Goal: Task Accomplishment & Management: Manage account settings

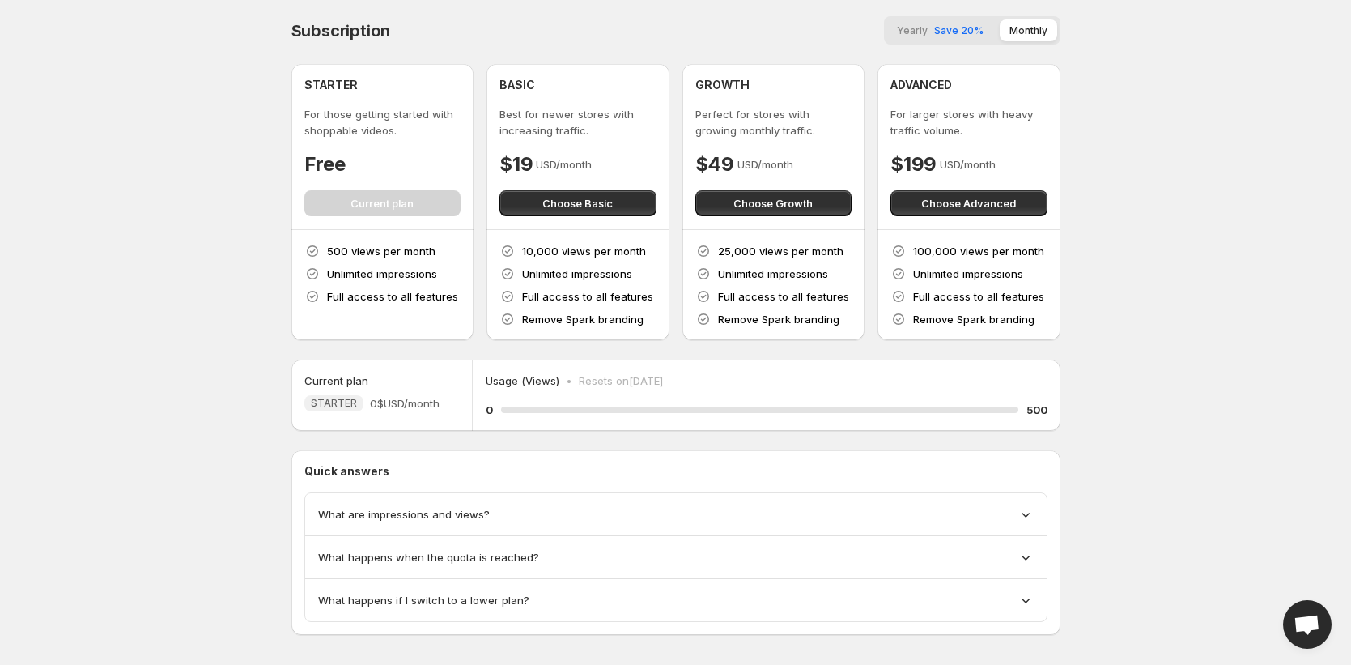
click at [474, 350] on div "Subscription Yearly Save 20% Monthly STARTER For those getting started with sho…" at bounding box center [675, 325] width 769 height 619
click at [938, 24] on span "Save 20%" at bounding box center [958, 30] width 49 height 12
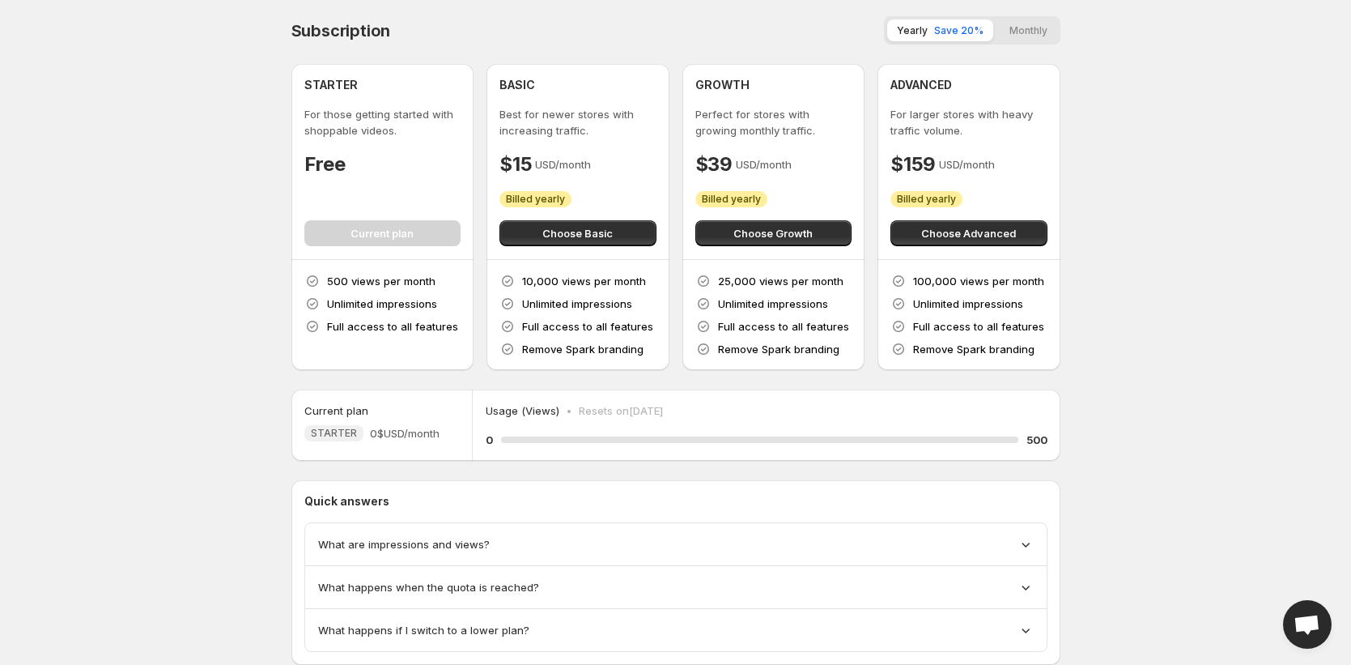
click at [1040, 30] on button "Monthly" at bounding box center [1028, 30] width 57 height 22
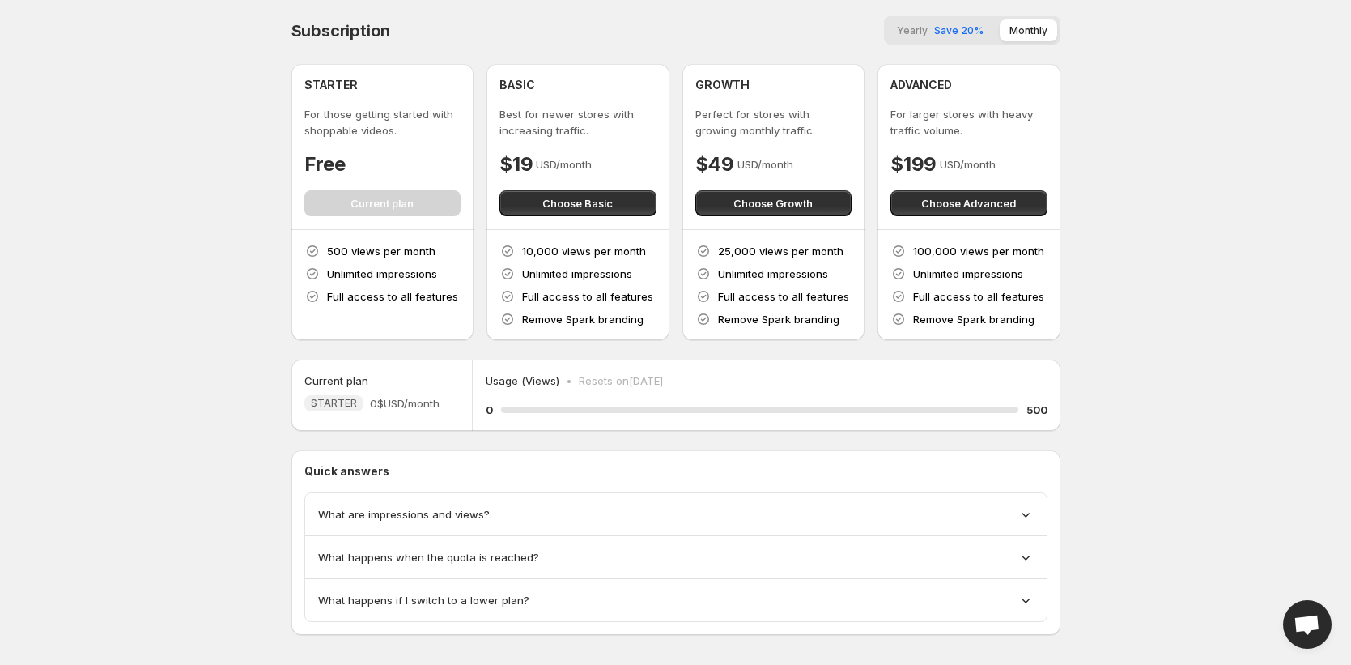
click at [957, 32] on span "Save 20%" at bounding box center [958, 30] width 49 height 12
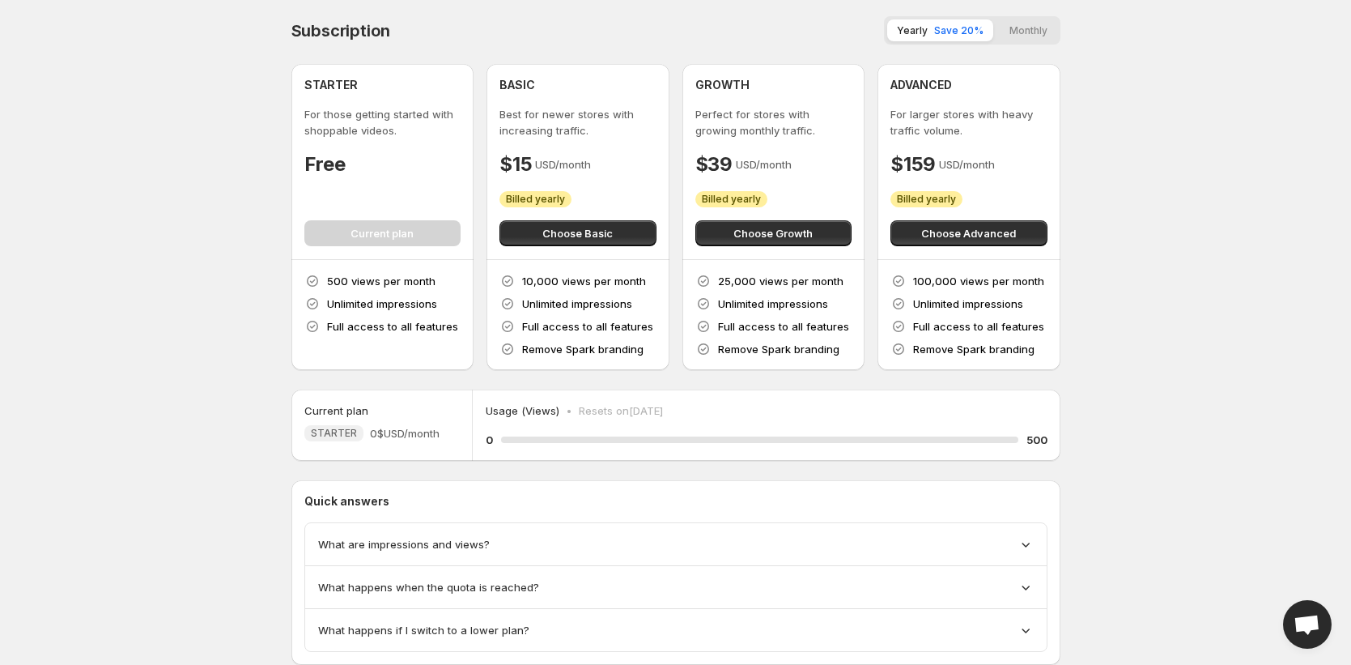
click at [1028, 32] on button "Monthly" at bounding box center [1028, 30] width 57 height 22
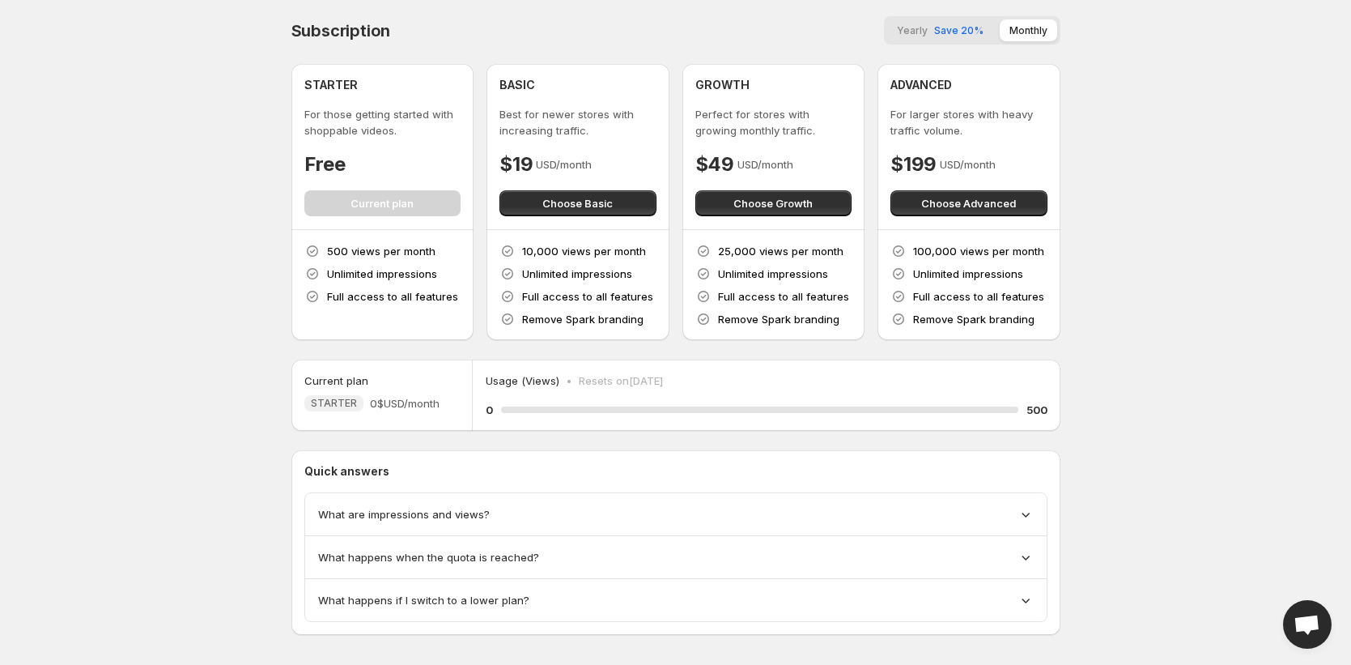
click at [949, 34] on span "Save 20%" at bounding box center [958, 30] width 49 height 12
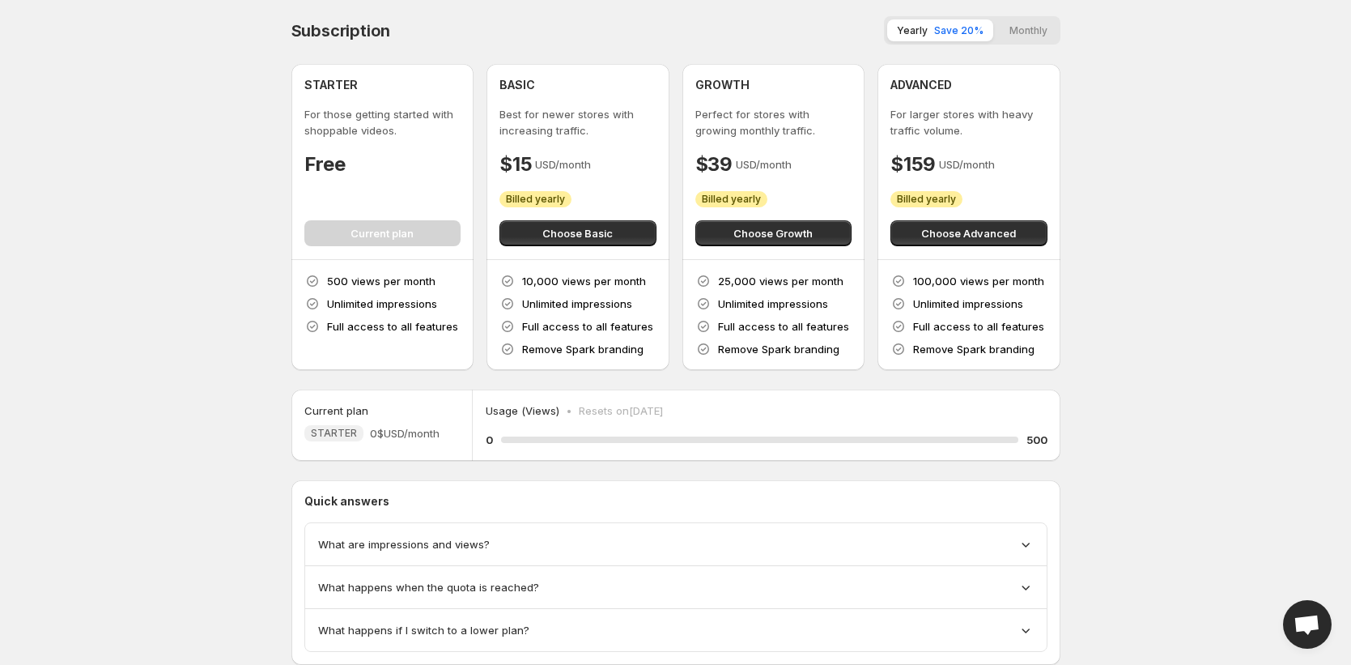
click at [1048, 36] on button "Monthly" at bounding box center [1028, 30] width 57 height 22
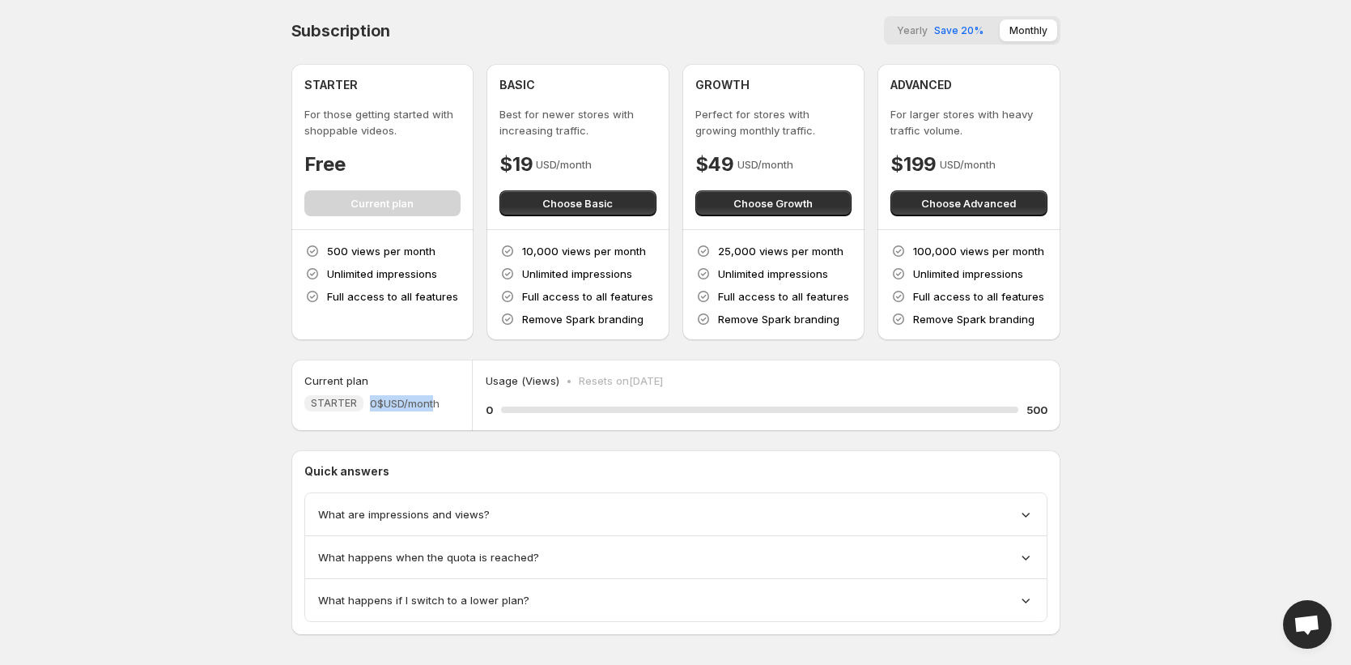
drag, startPoint x: 364, startPoint y: 397, endPoint x: 432, endPoint y: 406, distance: 67.8
click at [432, 364] on div "STARTER 0$ USD/month" at bounding box center [371, 403] width 135 height 16
click at [432, 364] on span "0$ USD/month" at bounding box center [405, 403] width 70 height 16
drag, startPoint x: 542, startPoint y: 379, endPoint x: 1119, endPoint y: 417, distance: 578.6
click at [1118, 364] on body "Home Feeds Videos Subscription Settings Subscription Yearly Save 20% Monthly ST…" at bounding box center [675, 332] width 1351 height 665
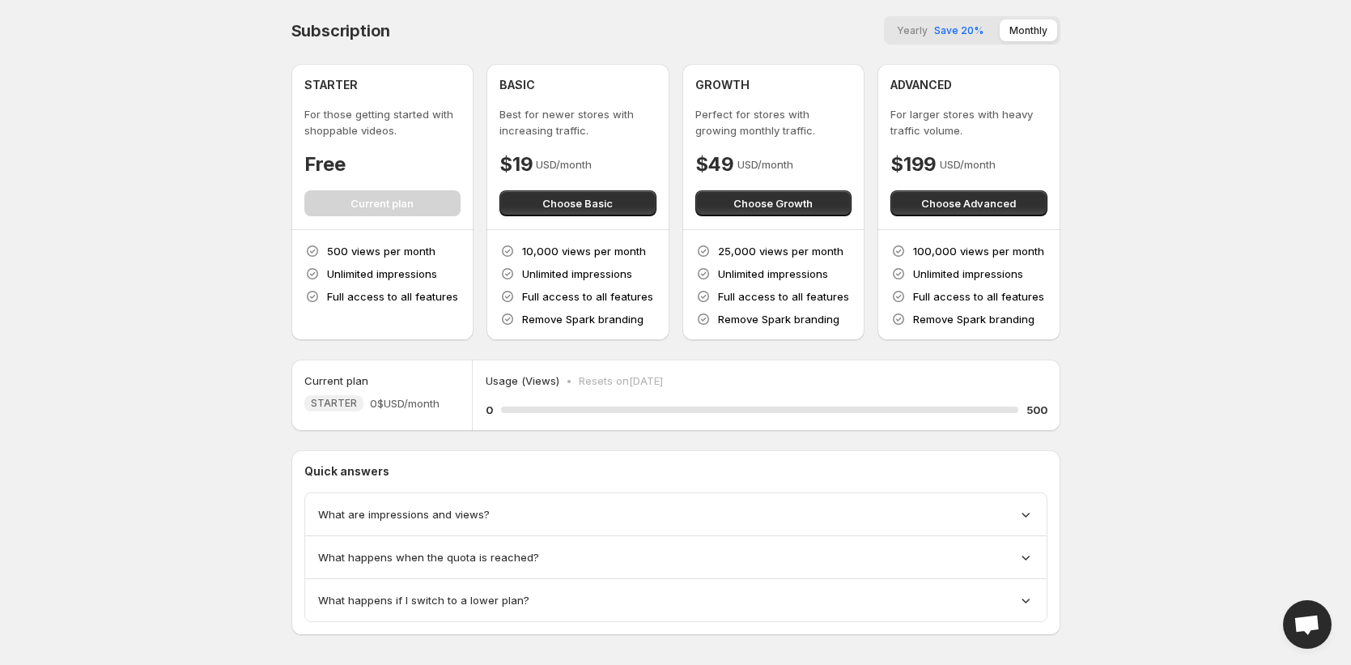
drag, startPoint x: 1135, startPoint y: 415, endPoint x: 1115, endPoint y: 413, distance: 20.3
click at [1135, 364] on body "Home Feeds Videos Subscription Settings Subscription Yearly Save 20% Monthly ST…" at bounding box center [675, 332] width 1351 height 665
drag, startPoint x: 1048, startPoint y: 412, endPoint x: 313, endPoint y: 378, distance: 735.2
click at [313, 364] on div "Subscription Yearly Save 20% Monthly STARTER For those getting started with sho…" at bounding box center [676, 341] width 808 height 682
click at [313, 364] on h5 "Current plan" at bounding box center [336, 380] width 64 height 16
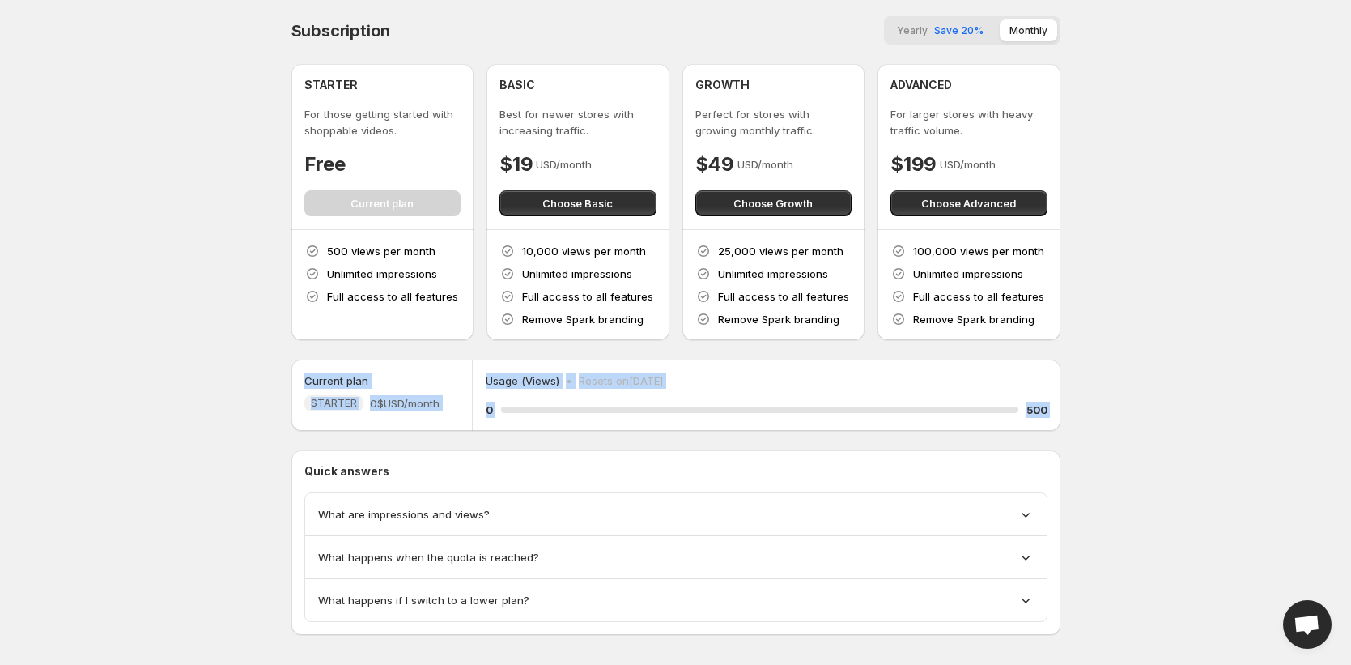
drag, startPoint x: 309, startPoint y: 377, endPoint x: 1137, endPoint y: 442, distance: 830.9
click at [1137, 364] on body "Home Feeds Videos Subscription Settings Subscription Yearly Save 20% Monthly ST…" at bounding box center [675, 332] width 1351 height 665
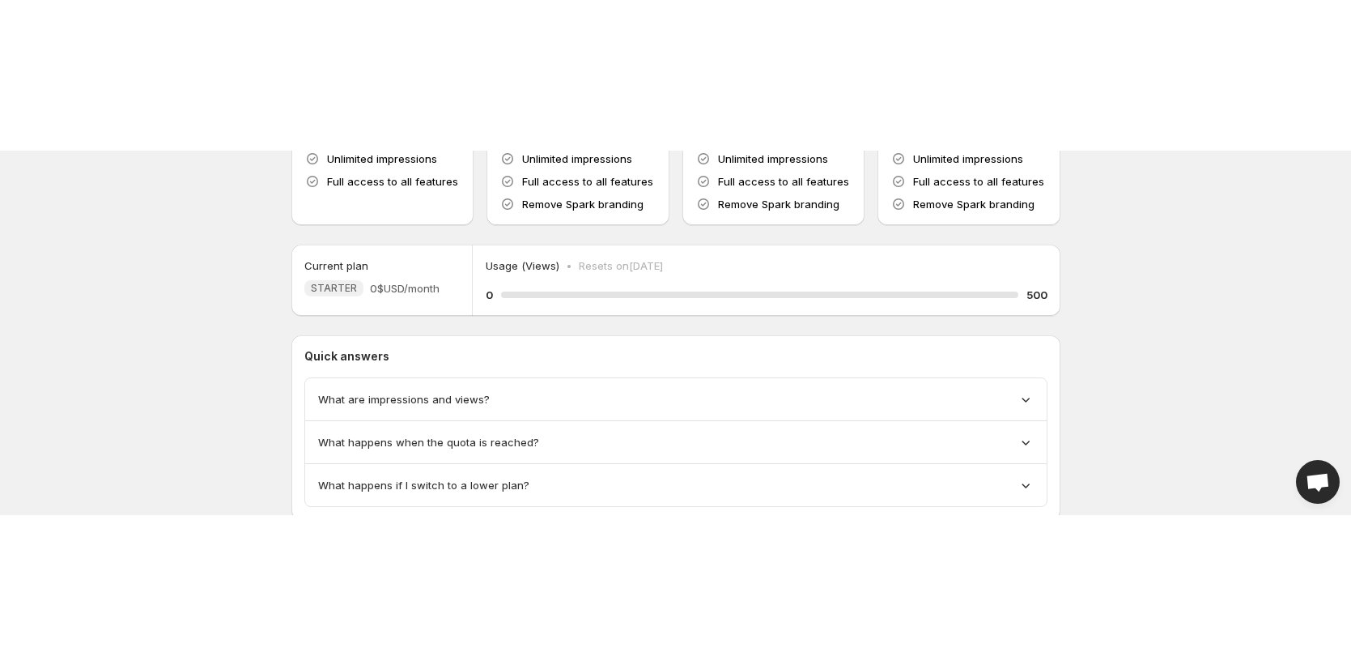
scroll to position [16, 0]
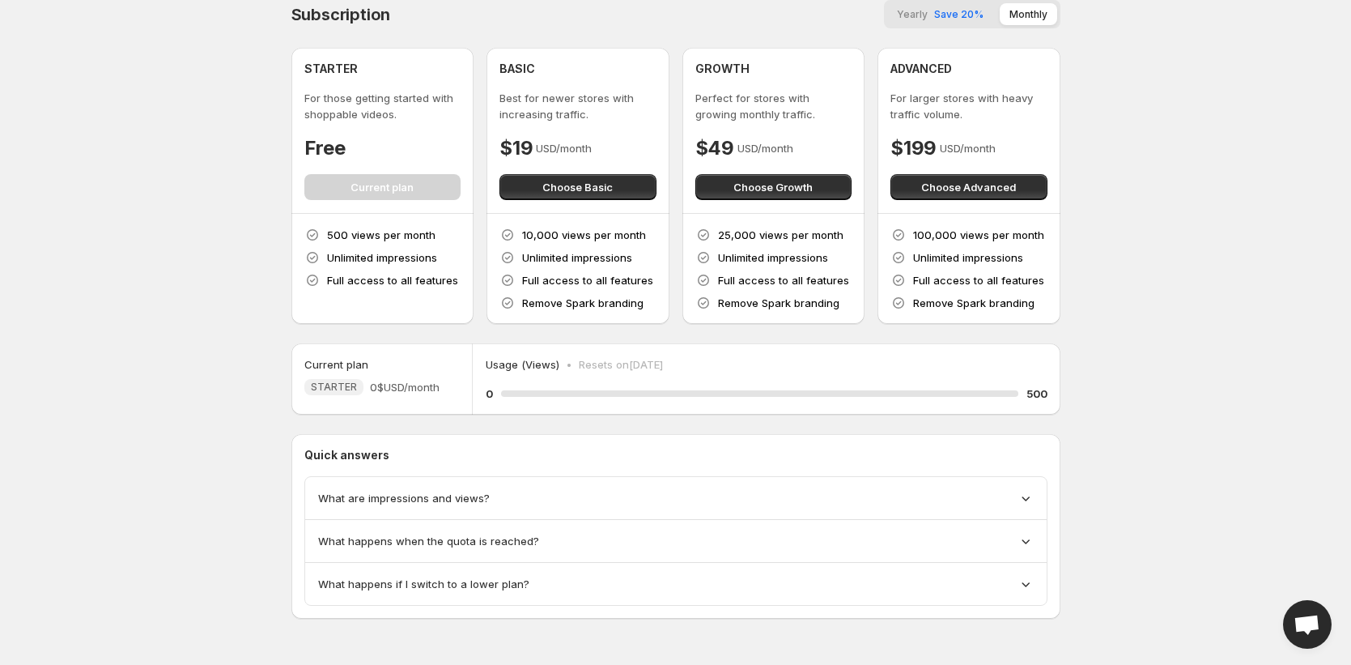
click at [211, 303] on body "Home Feeds Videos Subscription Settings Subscription Yearly Save 20% Monthly ST…" at bounding box center [675, 316] width 1351 height 665
click at [275, 202] on div "Subscription Yearly Save 20% Monthly STARTER For those getting started with sho…" at bounding box center [676, 325] width 808 height 682
